Goal: Task Accomplishment & Management: Use online tool/utility

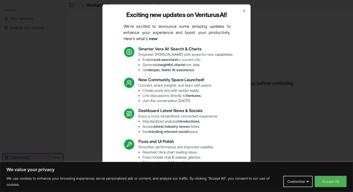
click at [237, 11] on div "Exciting new updates on VenturusAI! We're excited to announce some amazing upda…" at bounding box center [176, 96] width 148 height 184
click at [328, 182] on body "We value your privacy We use cookies to enhance your browsing experience, serve…" at bounding box center [176, 96] width 353 height 192
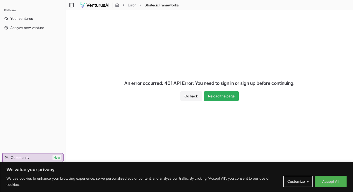
click at [223, 95] on button "Reload the page" at bounding box center [221, 96] width 35 height 10
click at [18, 19] on span "Your ventures" at bounding box center [21, 18] width 23 height 5
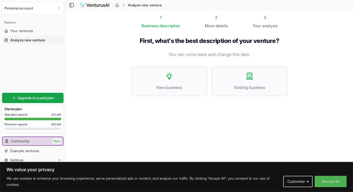
click at [32, 40] on span "Analyze new venture" at bounding box center [27, 40] width 35 height 5
click at [169, 86] on span "New business" at bounding box center [169, 87] width 65 height 6
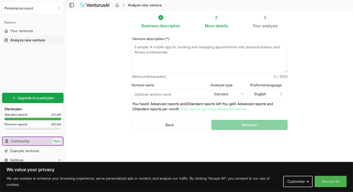
click at [170, 51] on textarea "Venture description (*)" at bounding box center [209, 57] width 156 height 30
click at [154, 55] on textarea "Venture description (*)" at bounding box center [209, 57] width 156 height 30
paste textarea "O Coffee Discovery Box é uma plataforma de curadoria e distribuição de cafés es…"
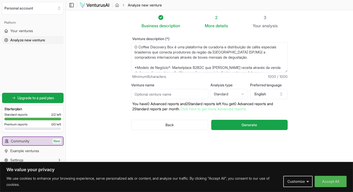
scroll to position [111, 0]
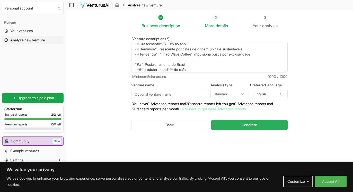
type textarea "O Coffee Discovery Box é uma plataforma de curadoria e distribuição de cafés es…"
click at [260, 125] on button "Generate" at bounding box center [249, 125] width 76 height 10
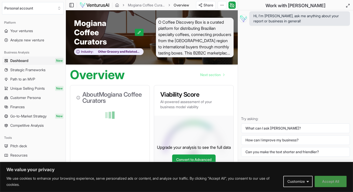
click at [323, 181] on button "Accept All" at bounding box center [330, 181] width 32 height 11
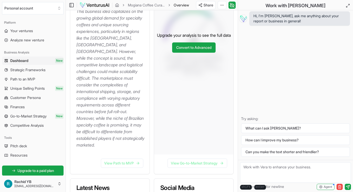
scroll to position [183, 0]
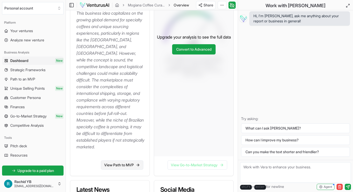
click at [129, 167] on link "View Path to MVP" at bounding box center [122, 164] width 42 height 9
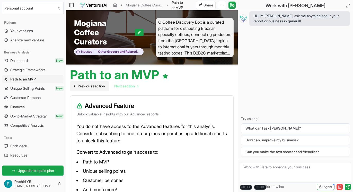
click at [93, 85] on span "Previous section" at bounding box center [91, 86] width 27 height 5
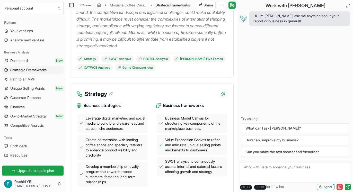
scroll to position [183, 0]
